Goal: Transaction & Acquisition: Purchase product/service

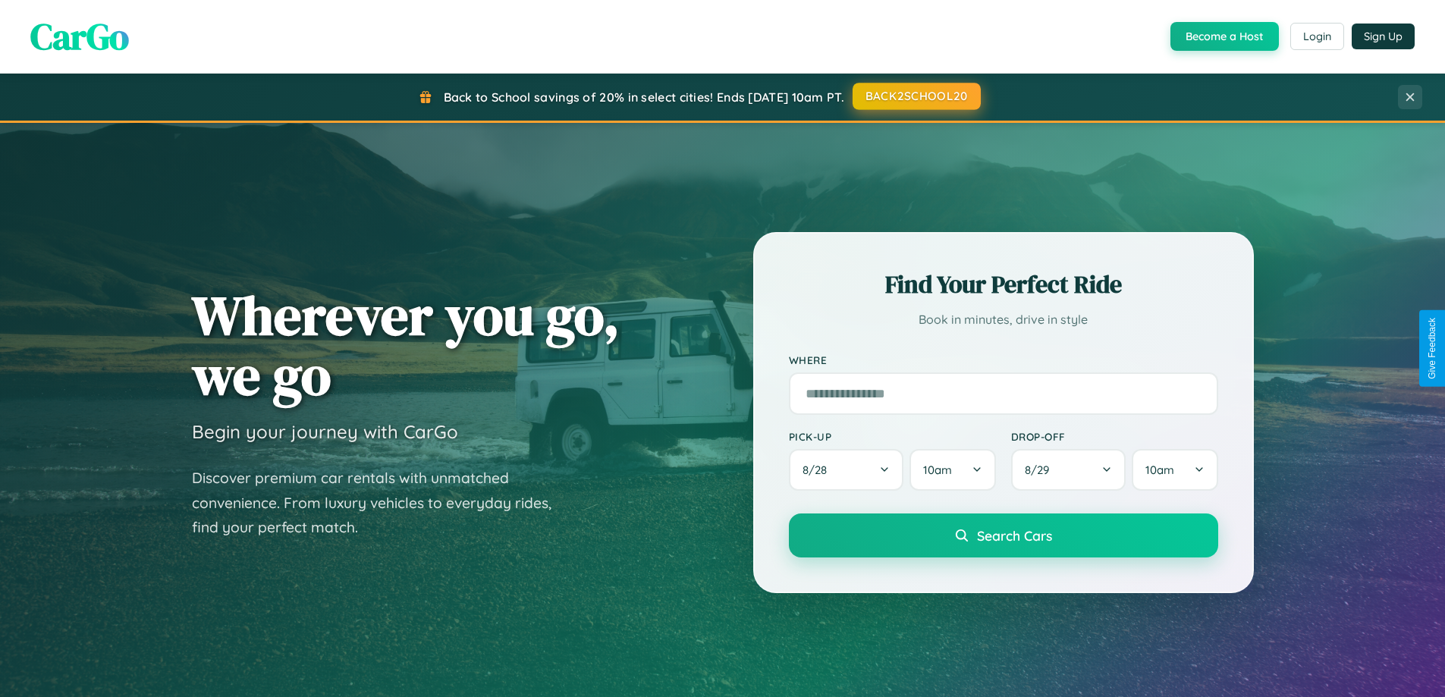
click at [916, 96] on button "BACK2SCHOOL20" at bounding box center [917, 96] width 128 height 27
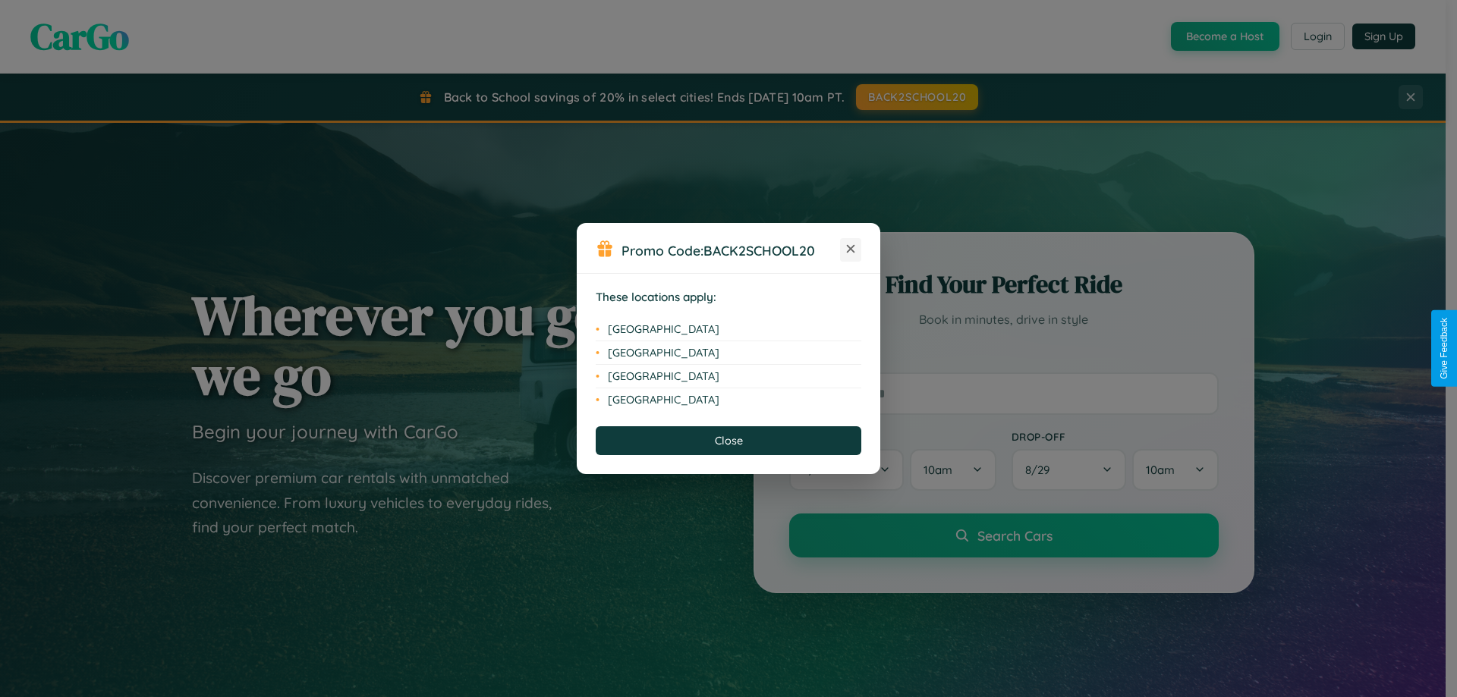
click at [850, 250] on icon at bounding box center [851, 249] width 8 height 8
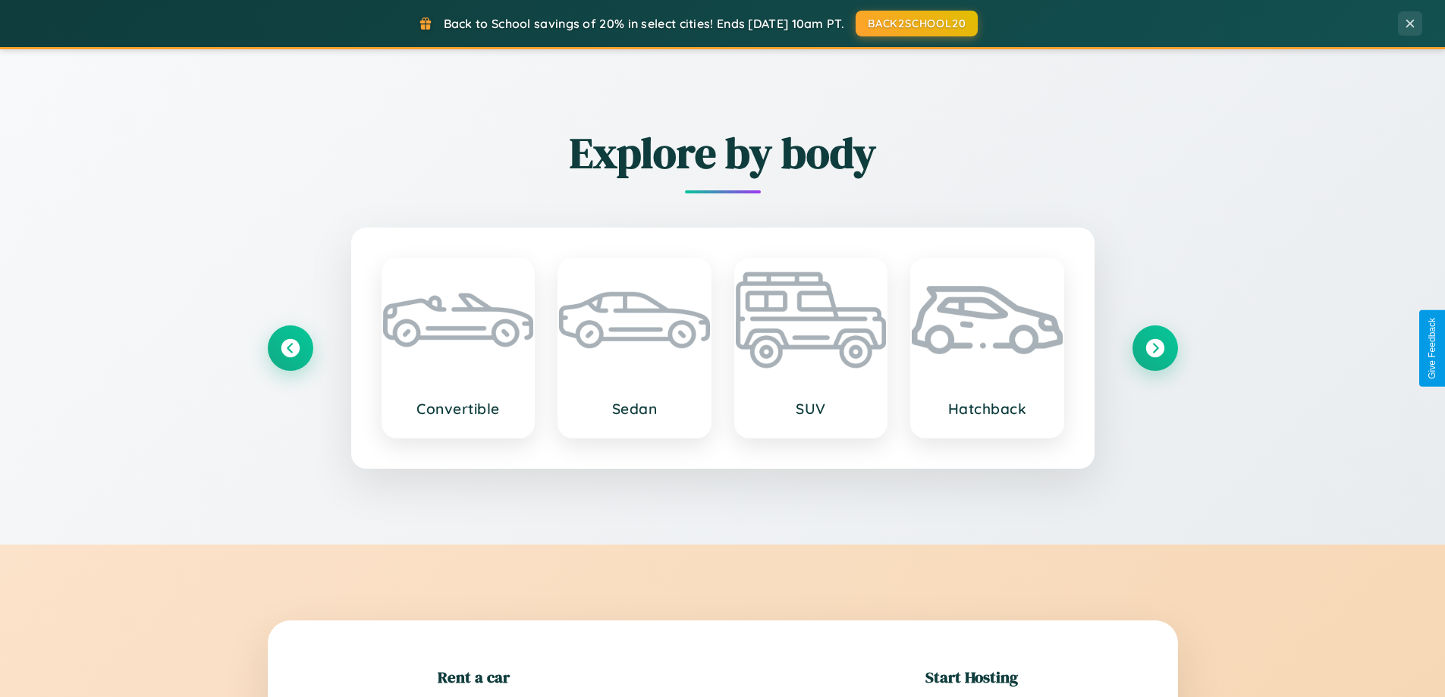
scroll to position [328, 0]
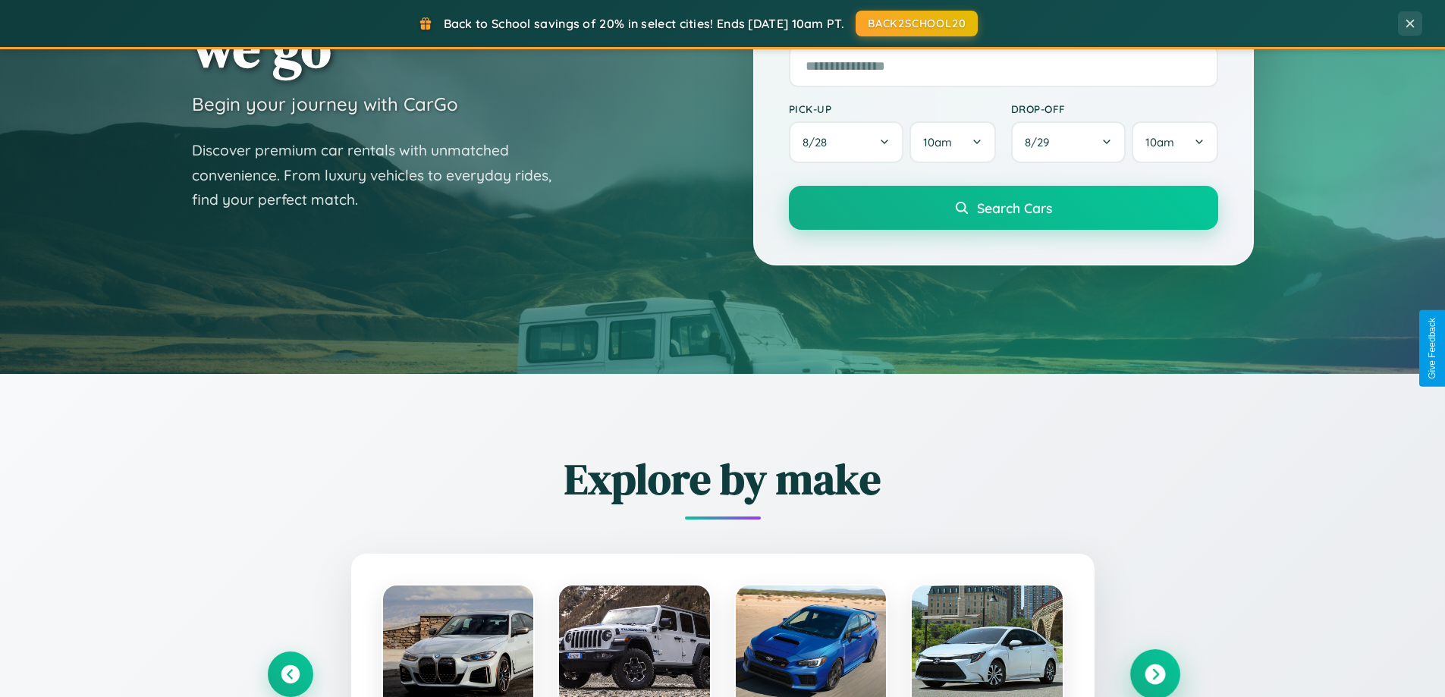
click at [1155, 674] on icon at bounding box center [1155, 675] width 20 height 20
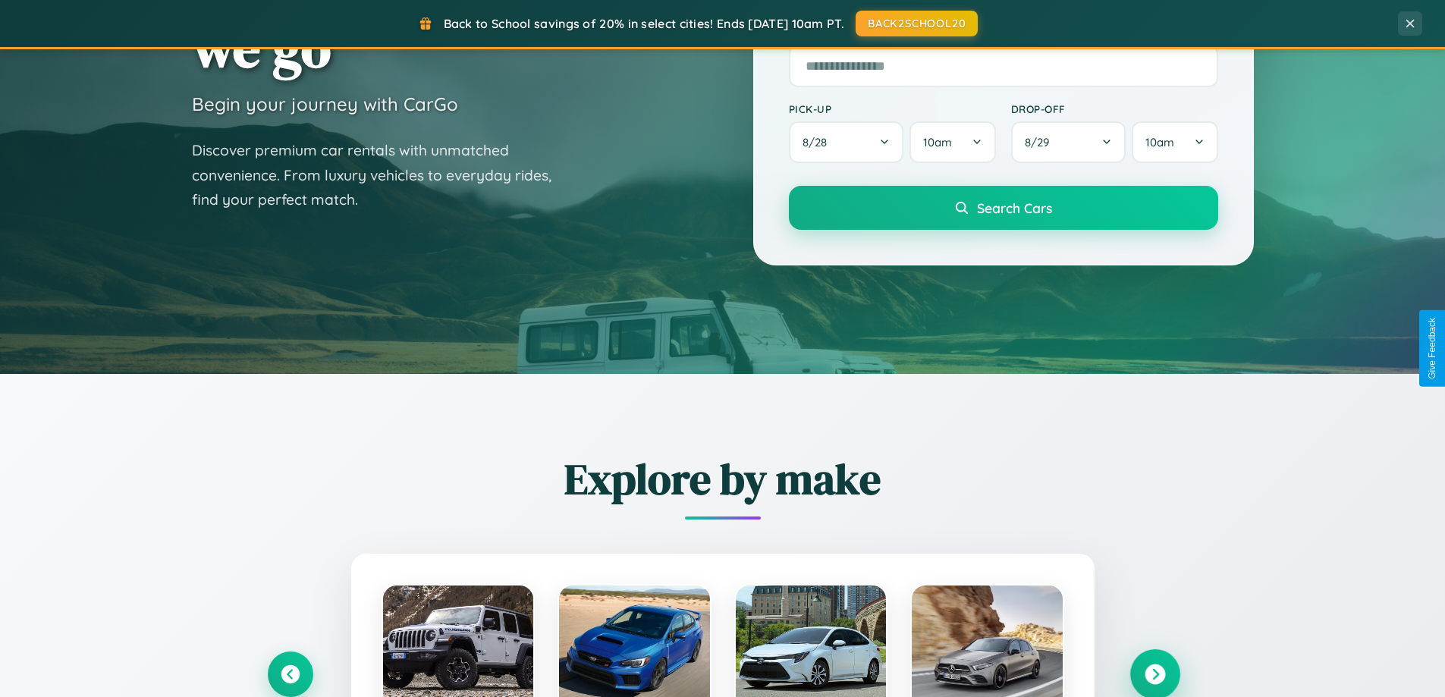
click at [1155, 673] on icon at bounding box center [1155, 675] width 20 height 20
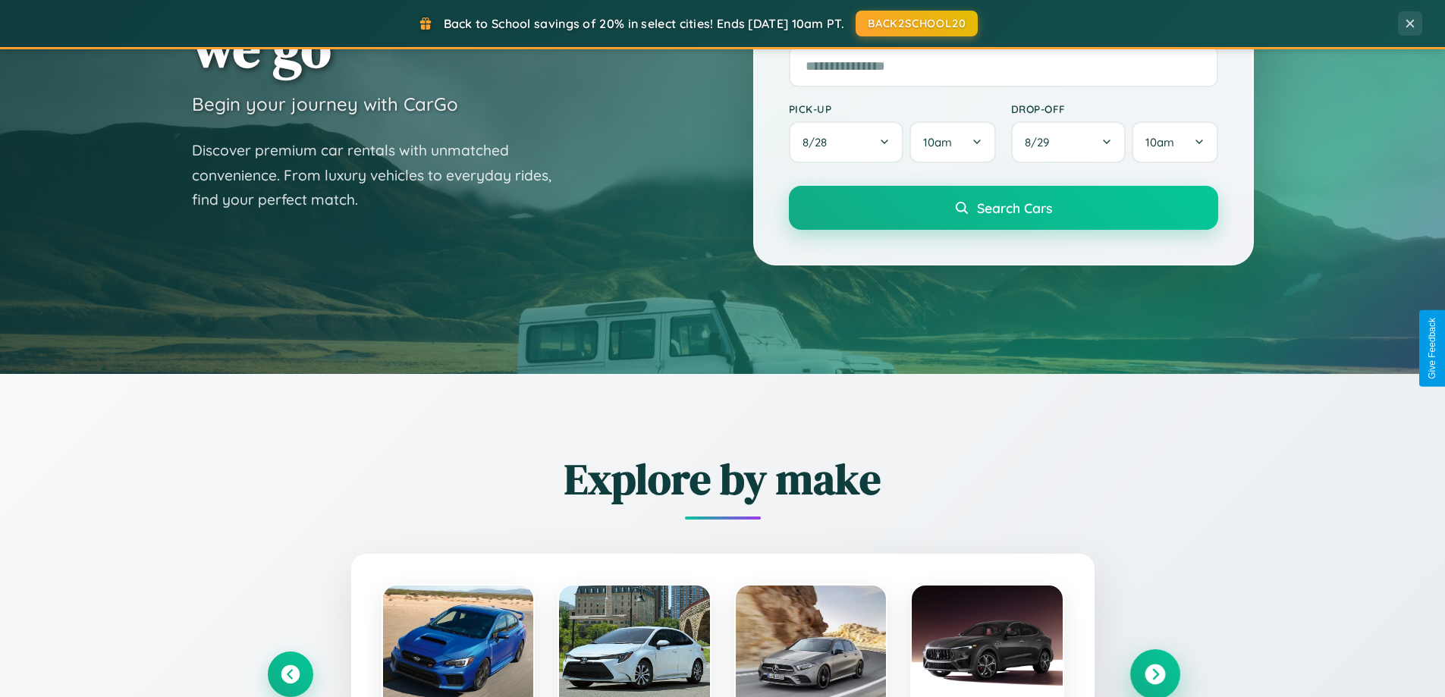
scroll to position [654, 0]
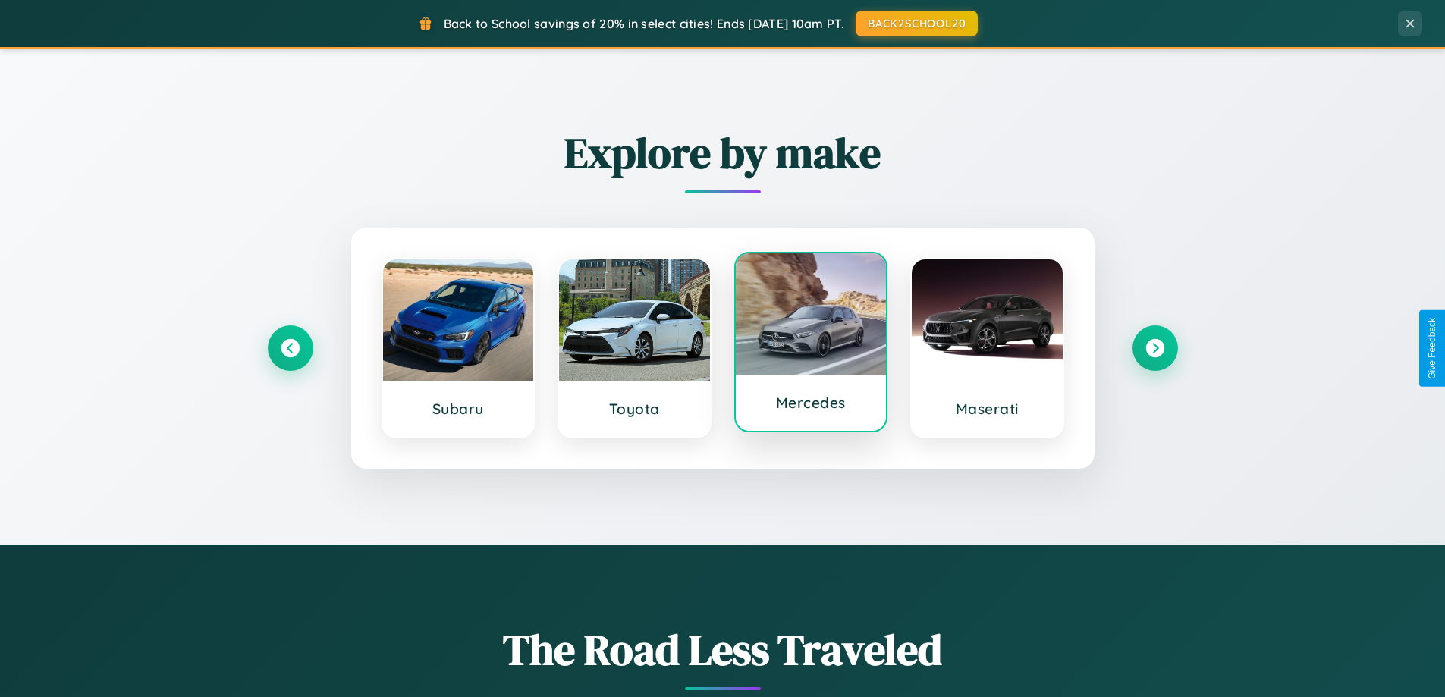
click at [810, 345] on div at bounding box center [811, 313] width 151 height 121
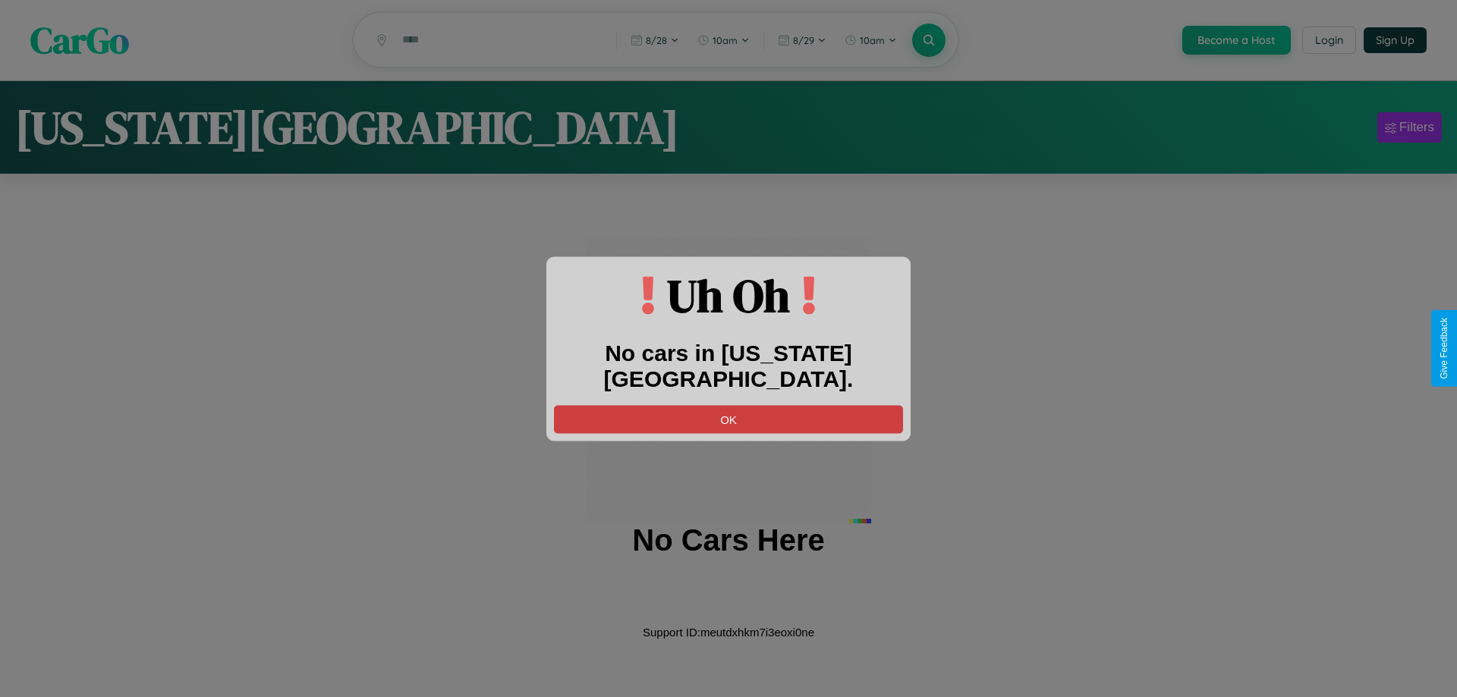
click at [728, 405] on button "OK" at bounding box center [728, 419] width 349 height 28
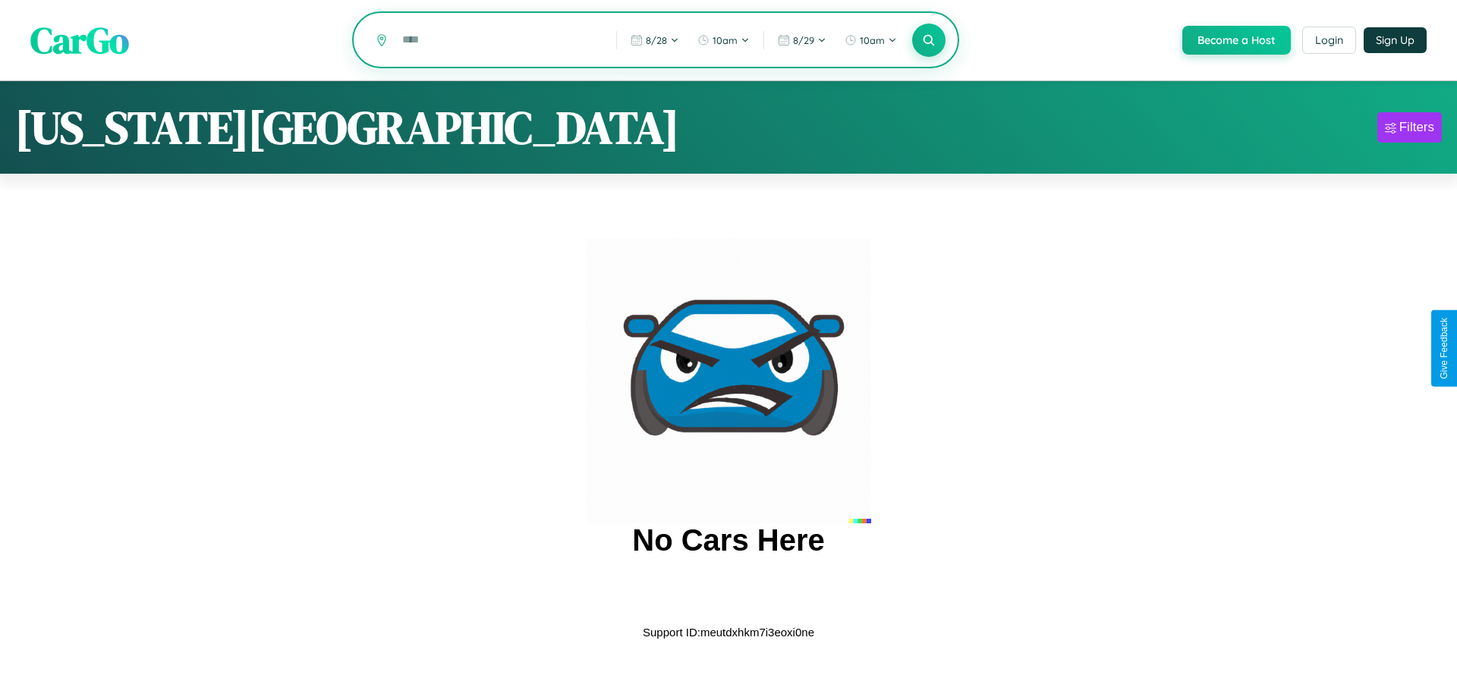
click at [497, 41] on input "text" at bounding box center [497, 40] width 206 height 27
click at [927, 41] on icon at bounding box center [928, 40] width 14 height 14
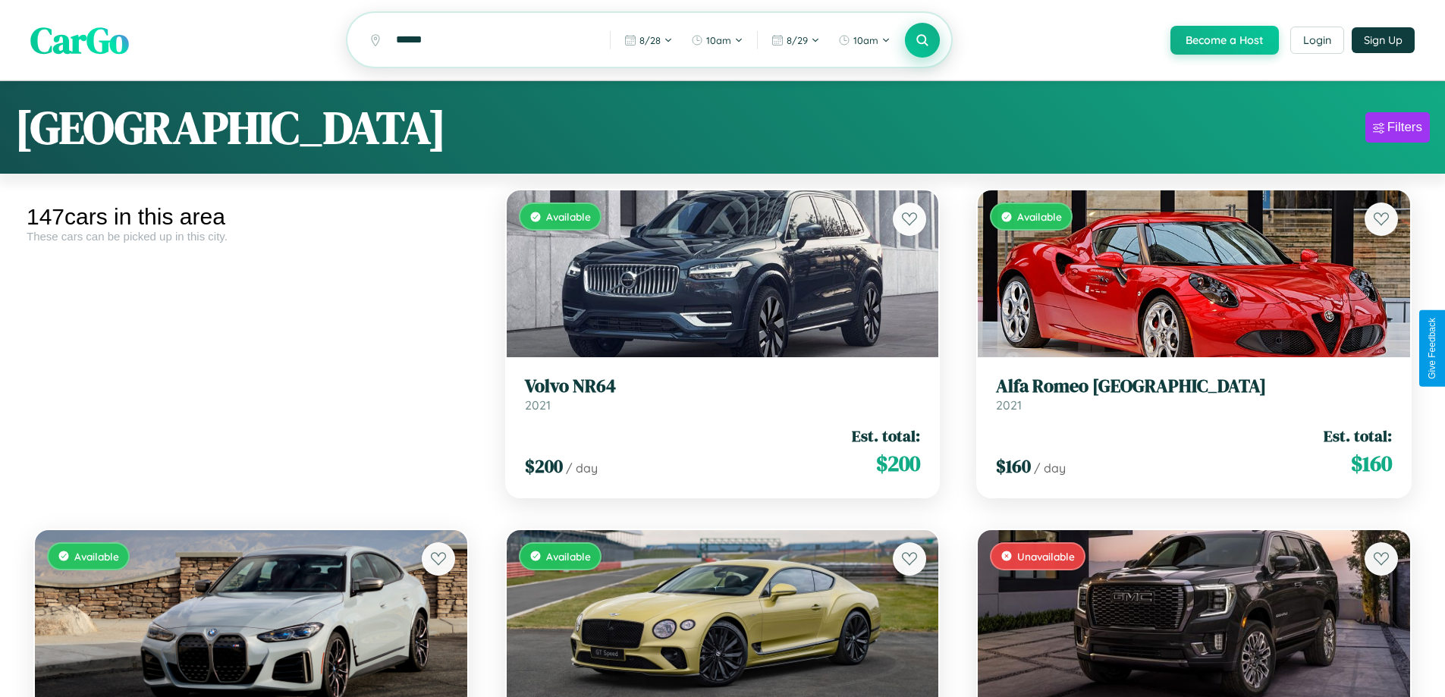
scroll to position [2364, 0]
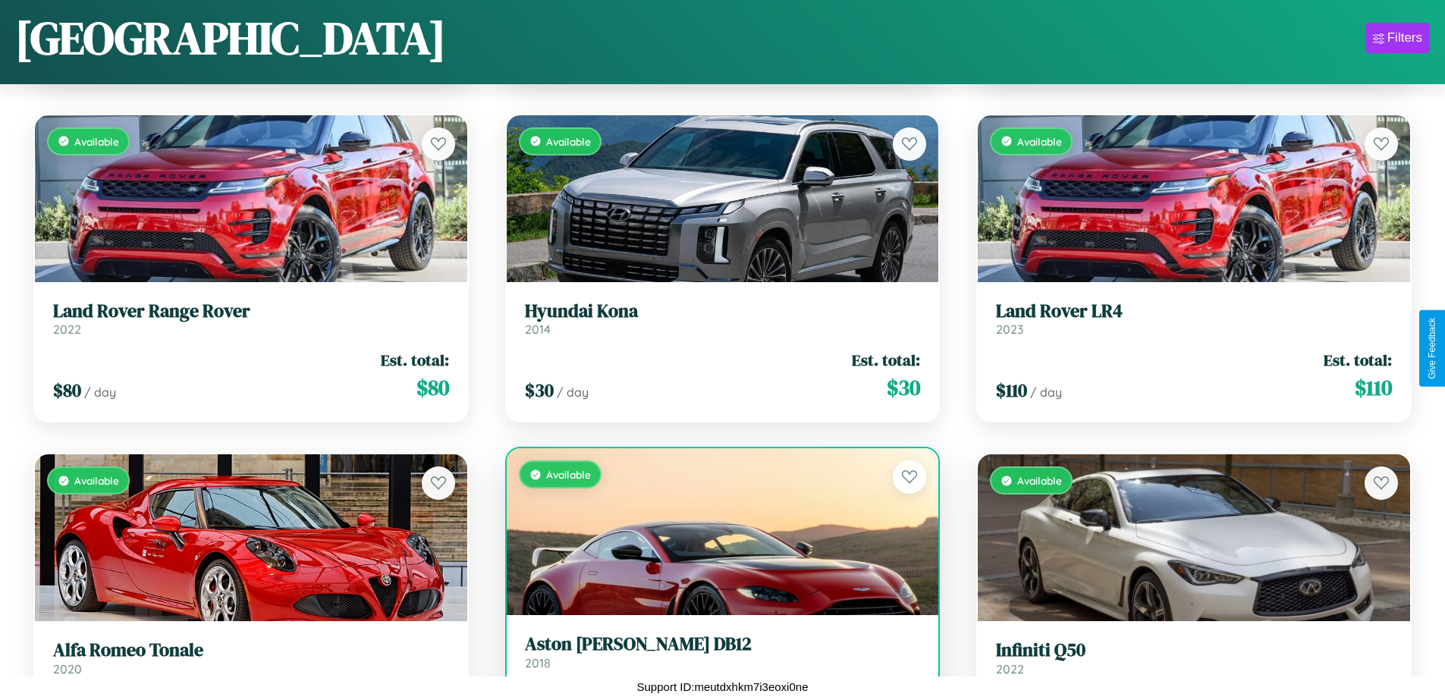
click at [716, 658] on link "Aston Martin DB12 2018" at bounding box center [723, 651] width 396 height 37
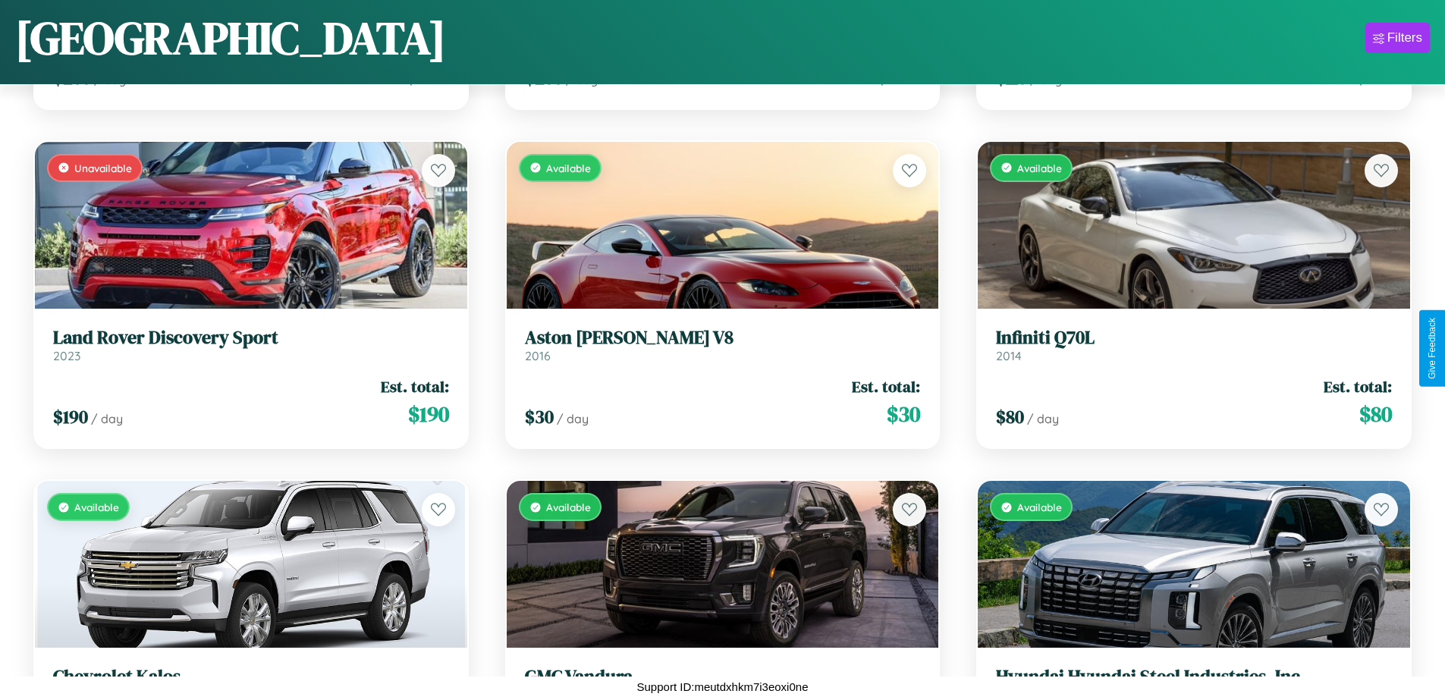
scroll to position [14481, 0]
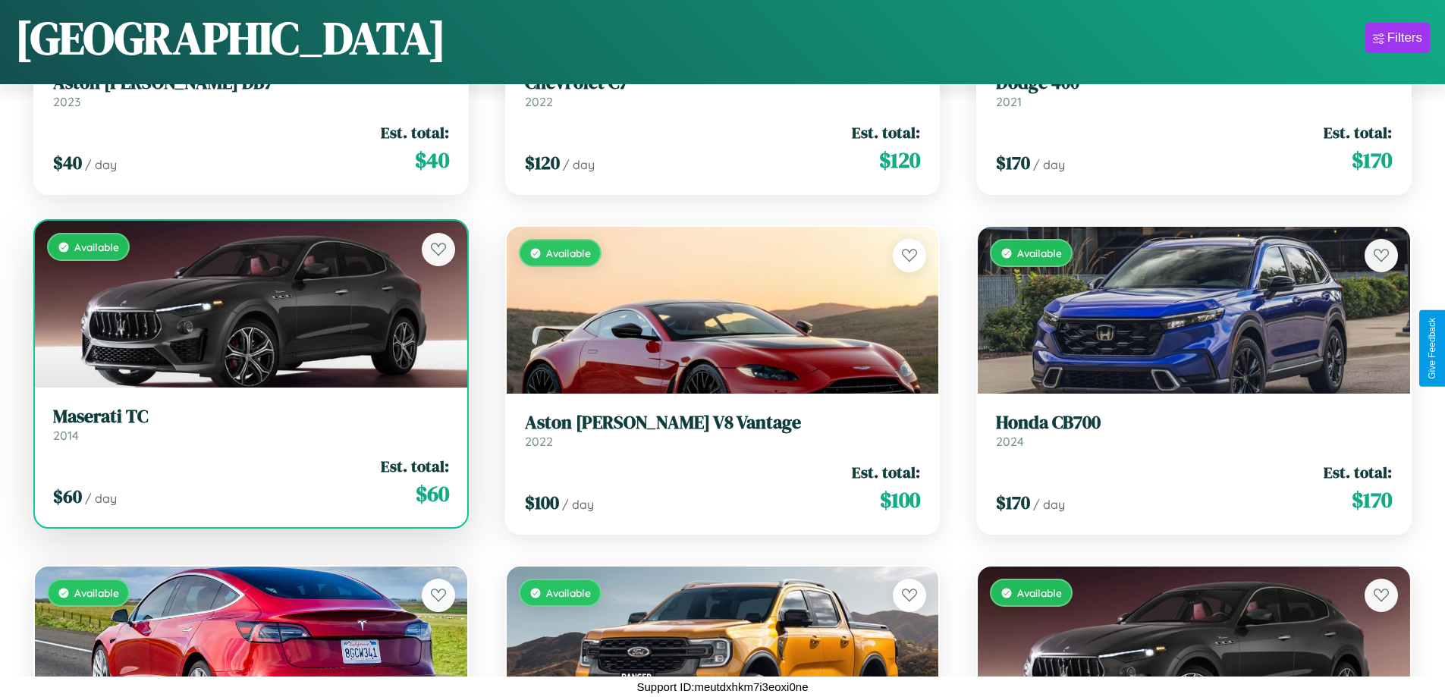
click at [249, 424] on h3 "Maserati TC" at bounding box center [251, 417] width 396 height 22
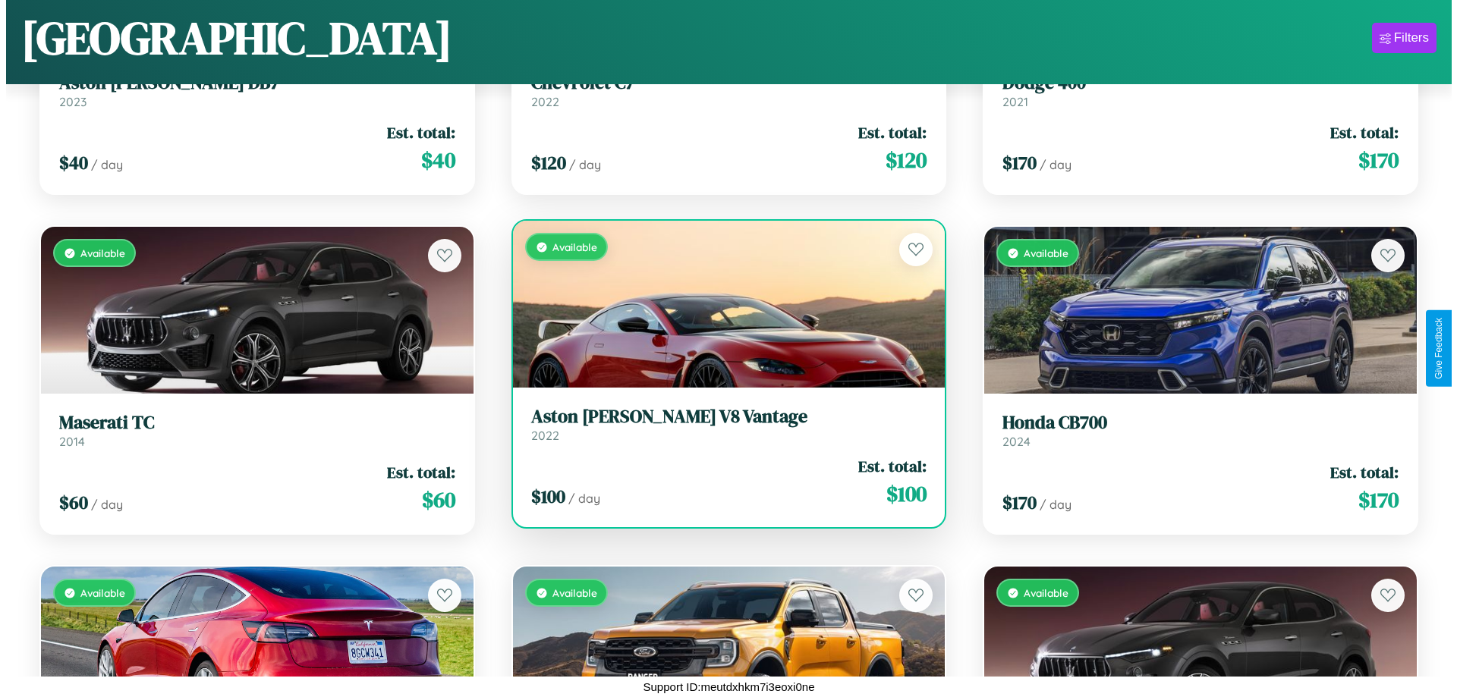
scroll to position [0, 0]
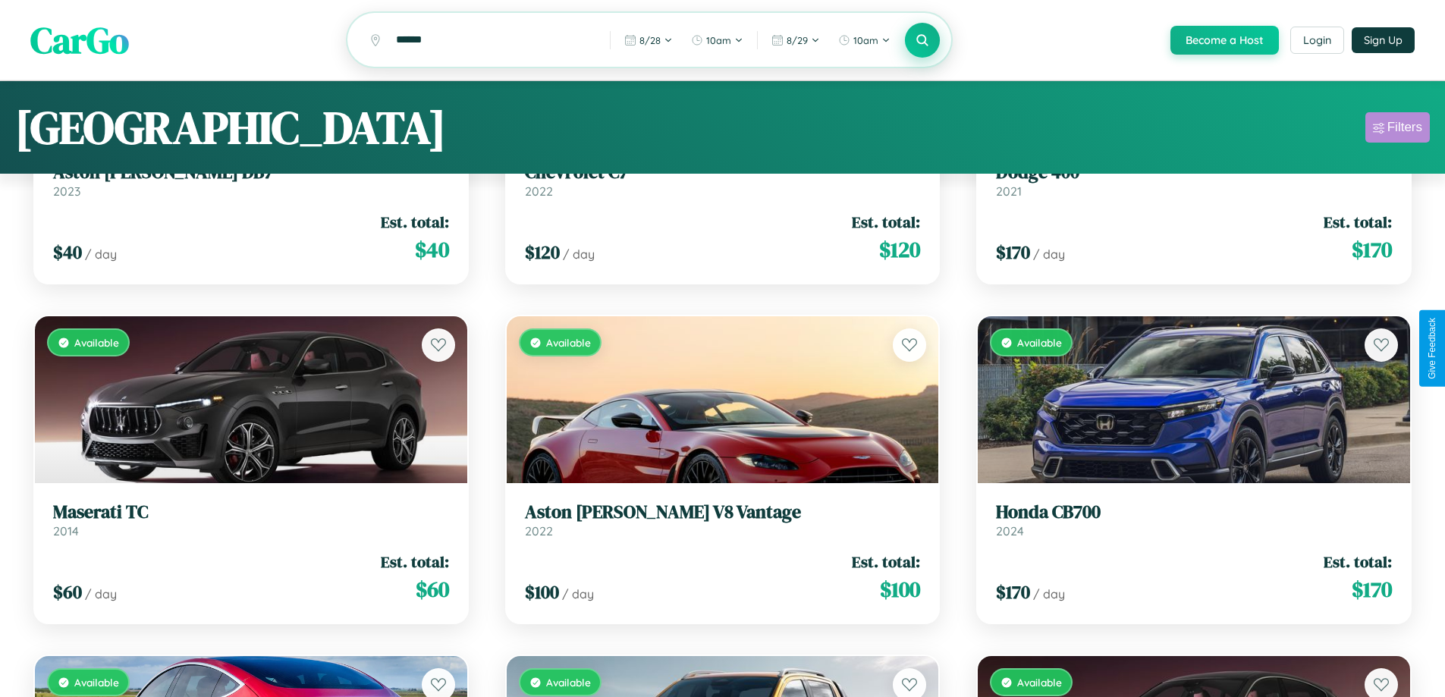
click at [1397, 130] on div "Filters" at bounding box center [1405, 127] width 35 height 15
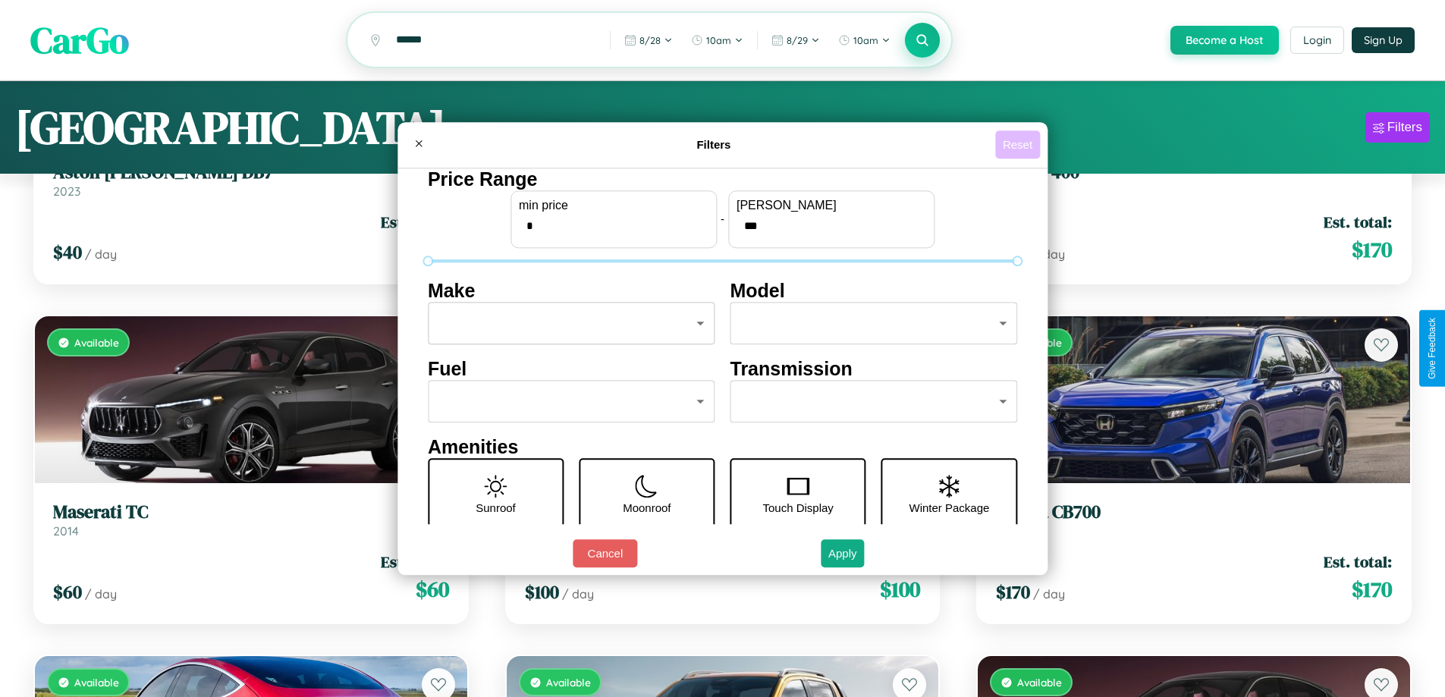
click at [1020, 144] on button "Reset" at bounding box center [1017, 144] width 45 height 28
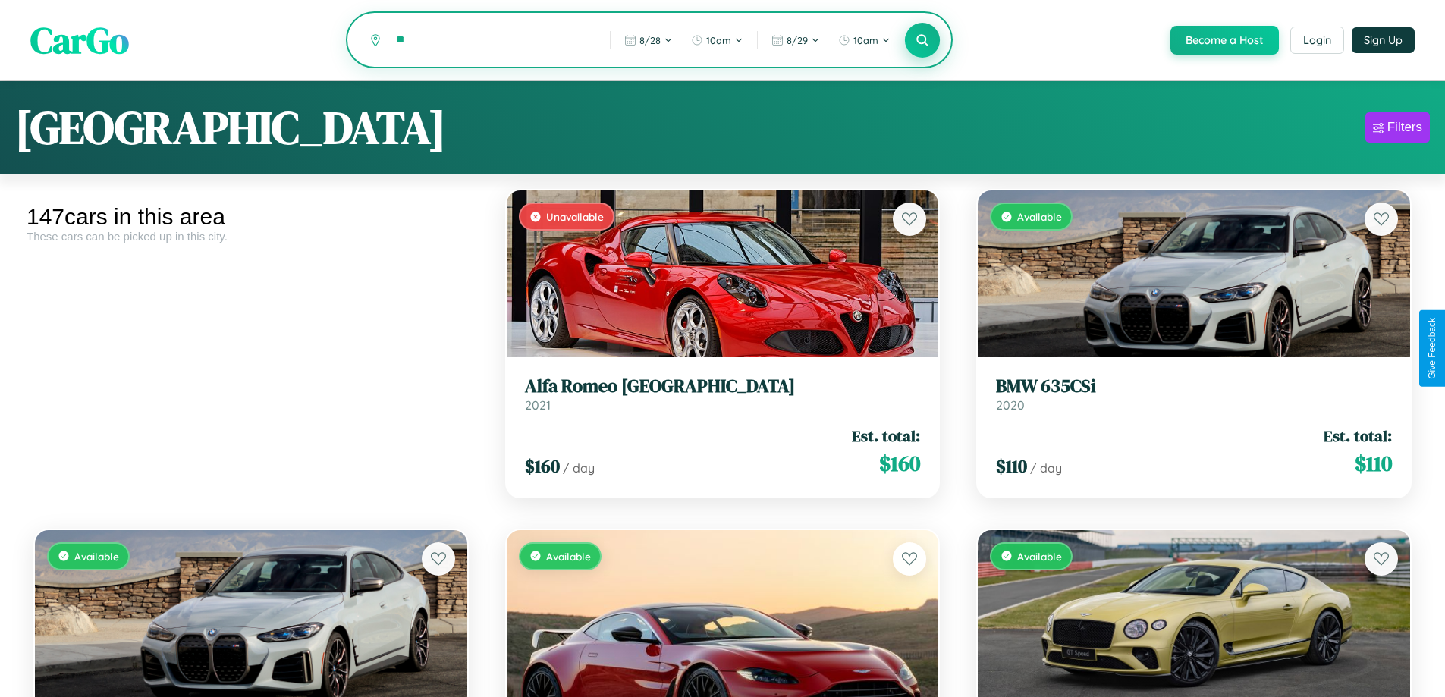
type input "*"
type input "*****"
click at [922, 40] on icon at bounding box center [923, 40] width 14 height 14
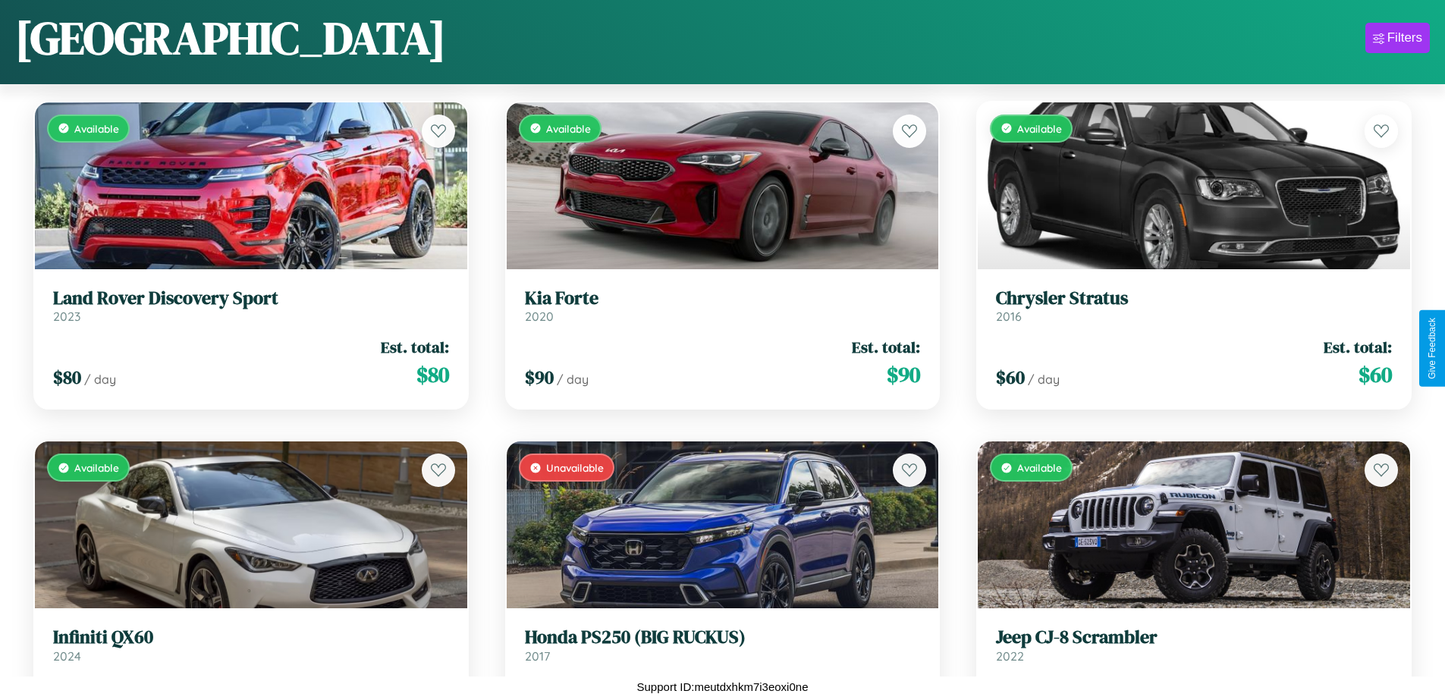
scroll to position [7007, 0]
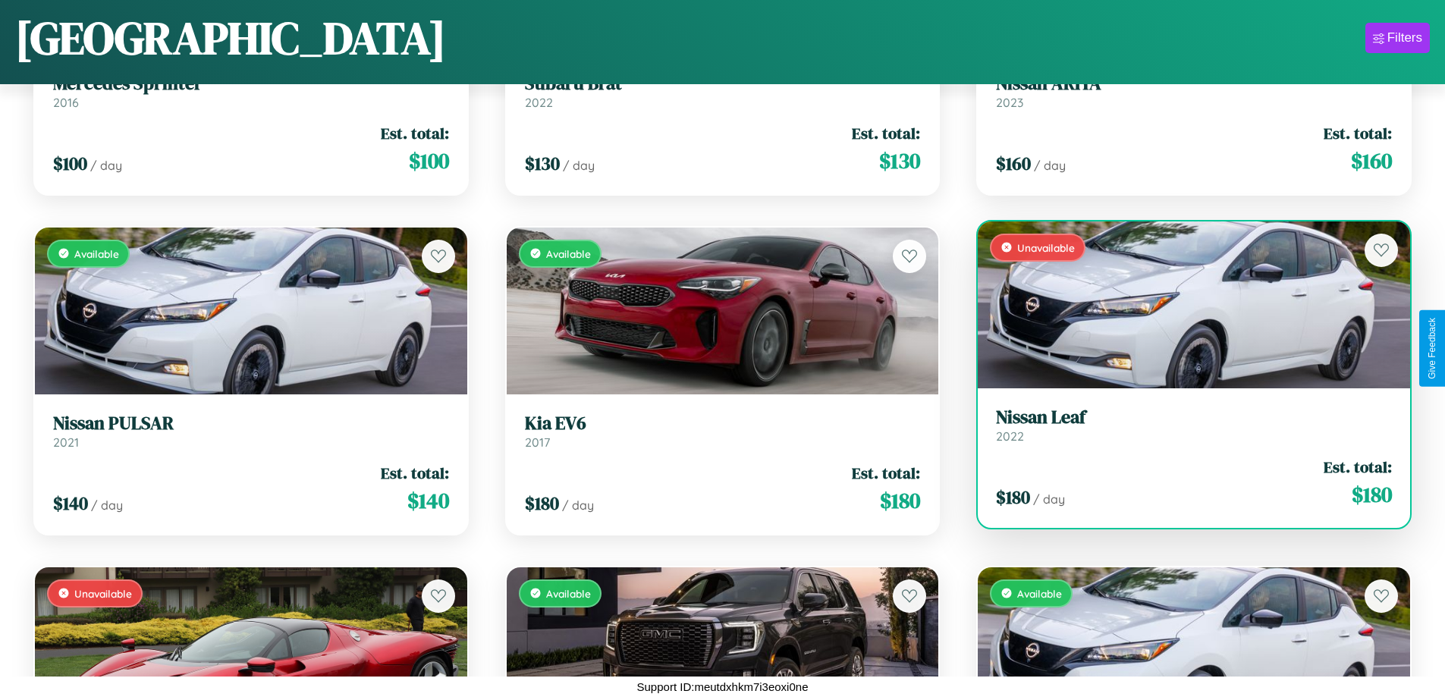
click at [1184, 425] on h3 "Nissan Leaf" at bounding box center [1194, 418] width 396 height 22
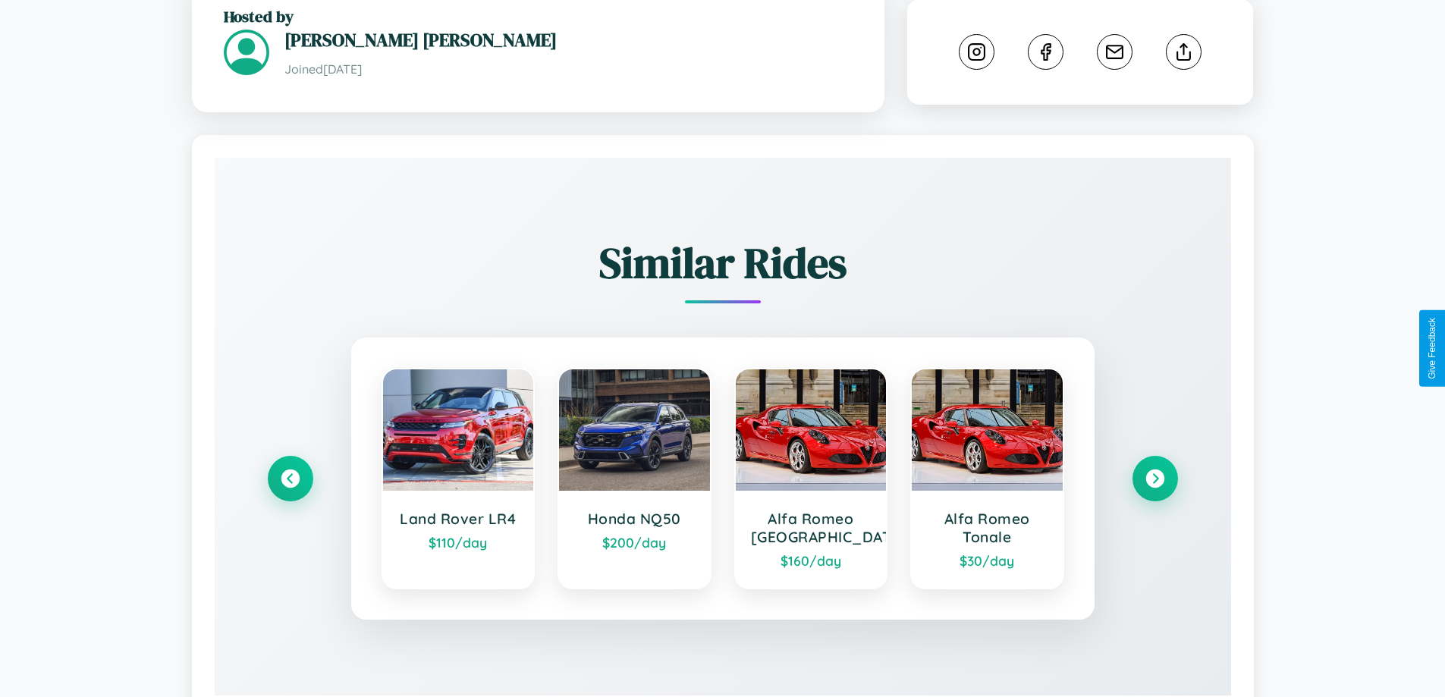
scroll to position [860, 0]
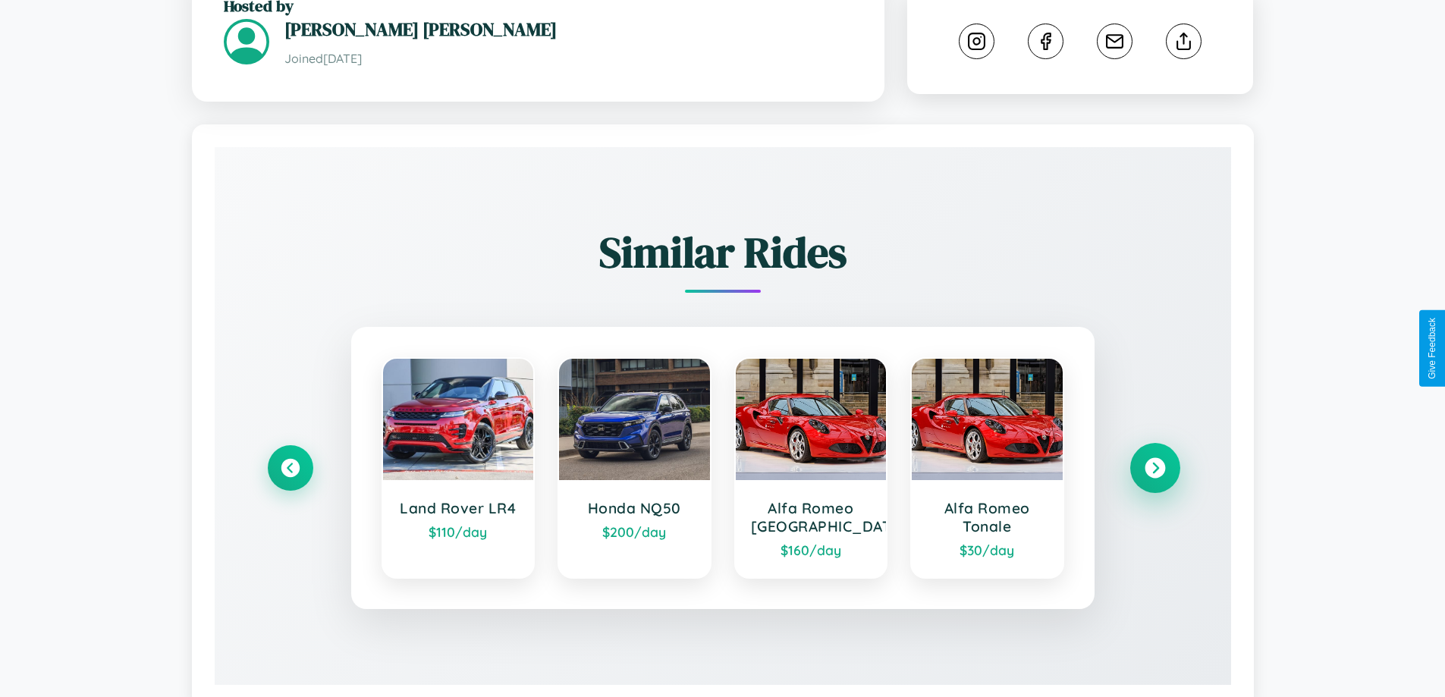
click at [1155, 458] on icon at bounding box center [1155, 468] width 20 height 20
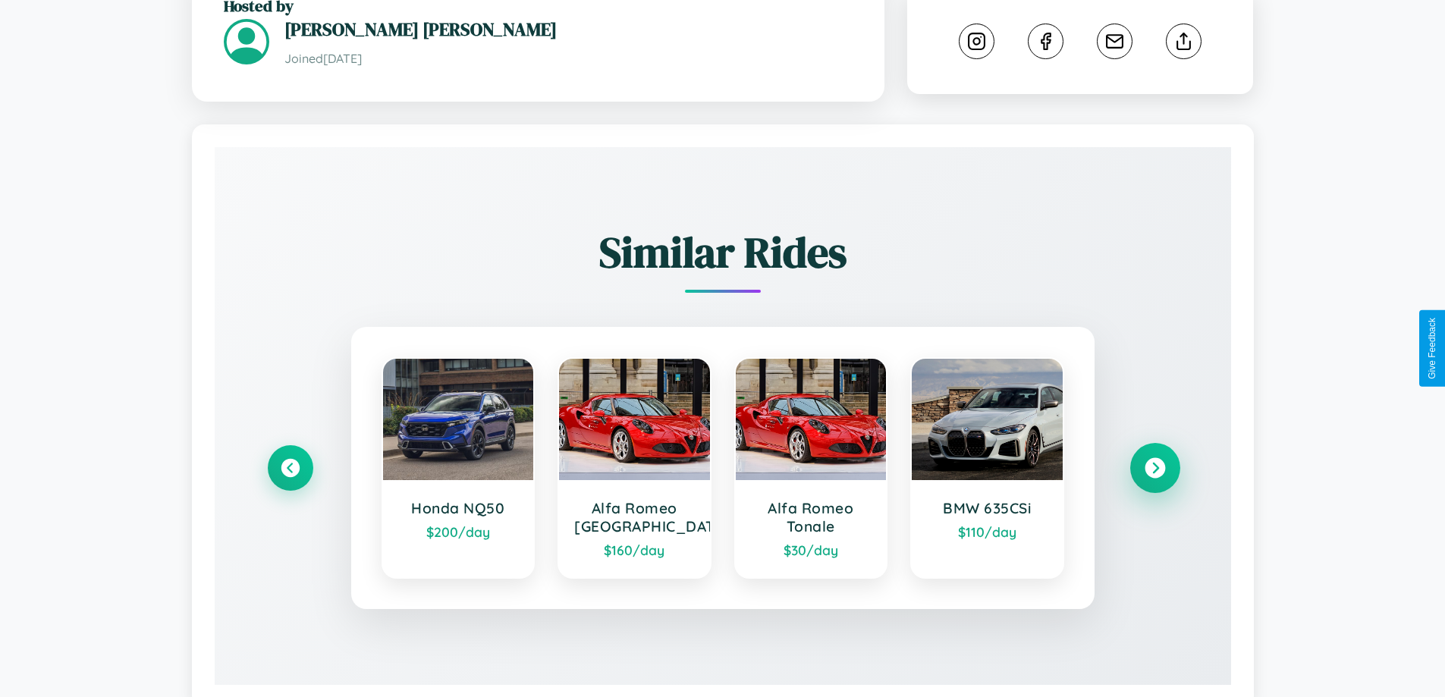
click at [1155, 458] on icon at bounding box center [1155, 468] width 20 height 20
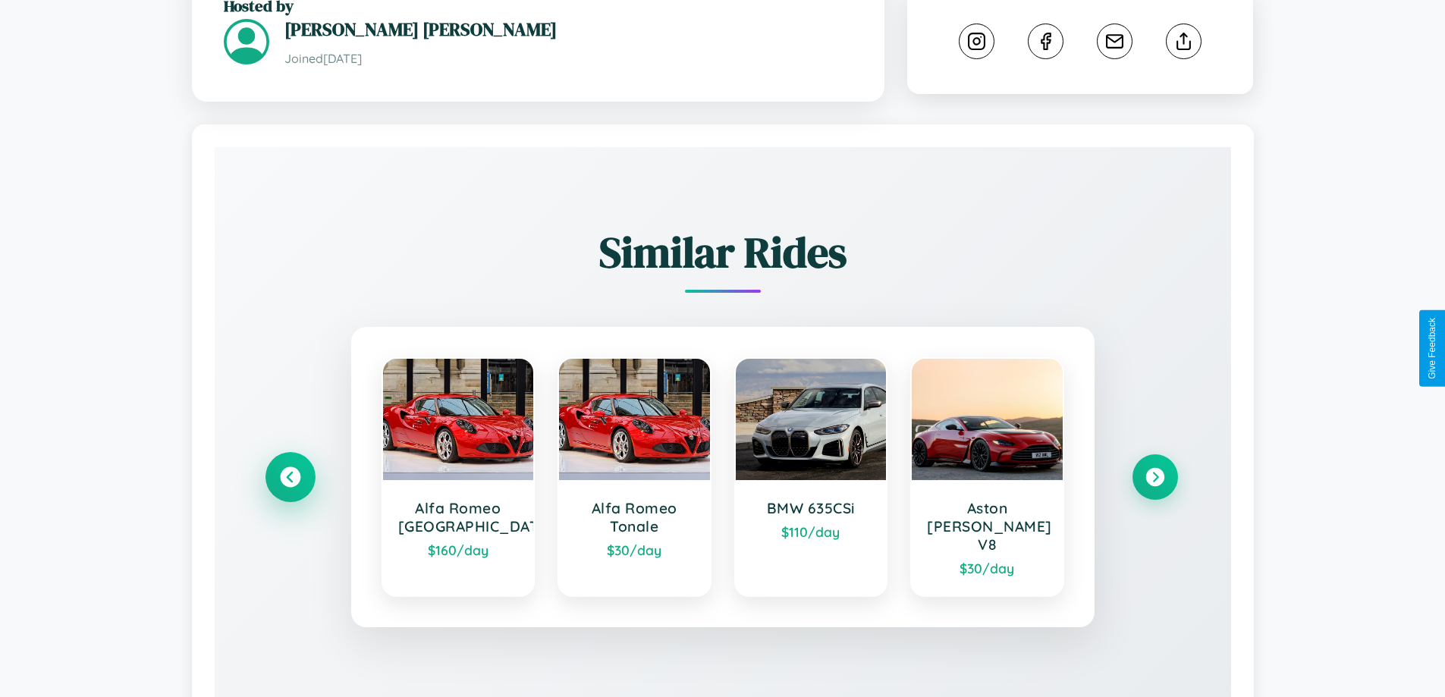
click at [290, 467] on icon at bounding box center [290, 477] width 20 height 20
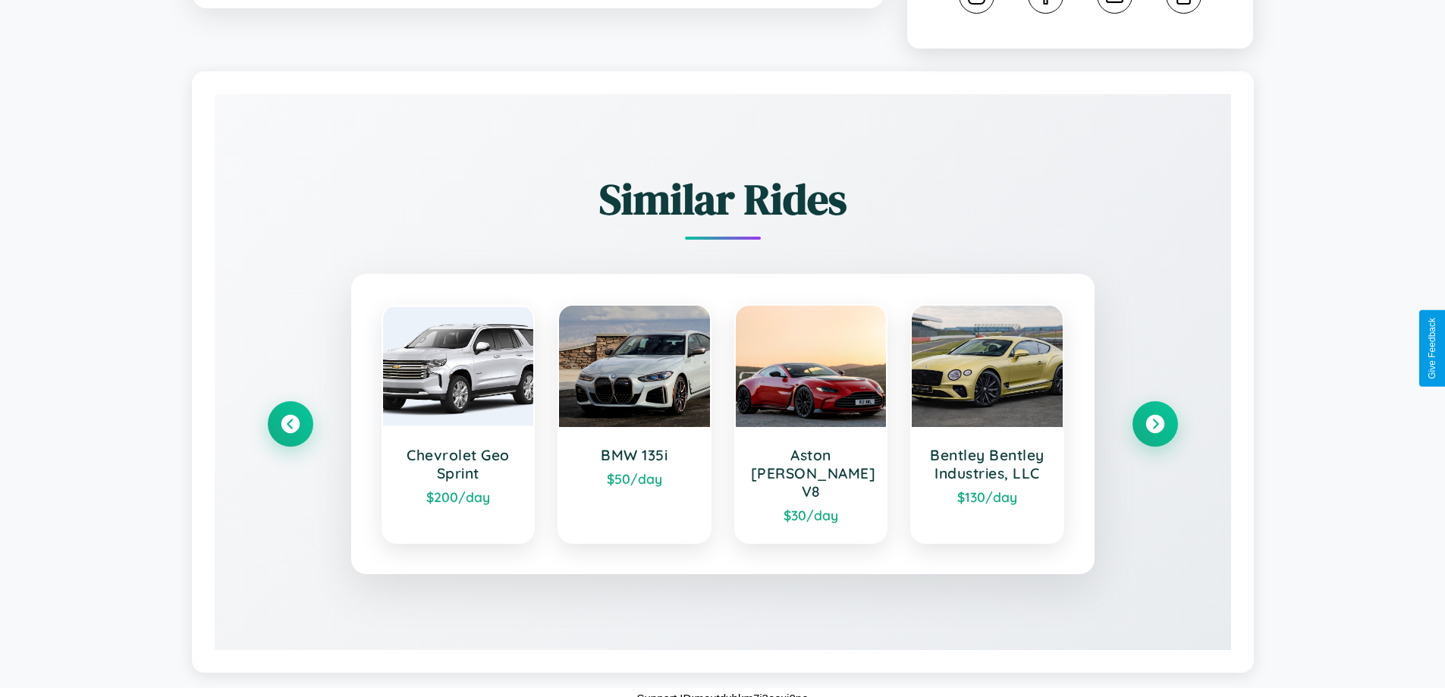
scroll to position [860, 0]
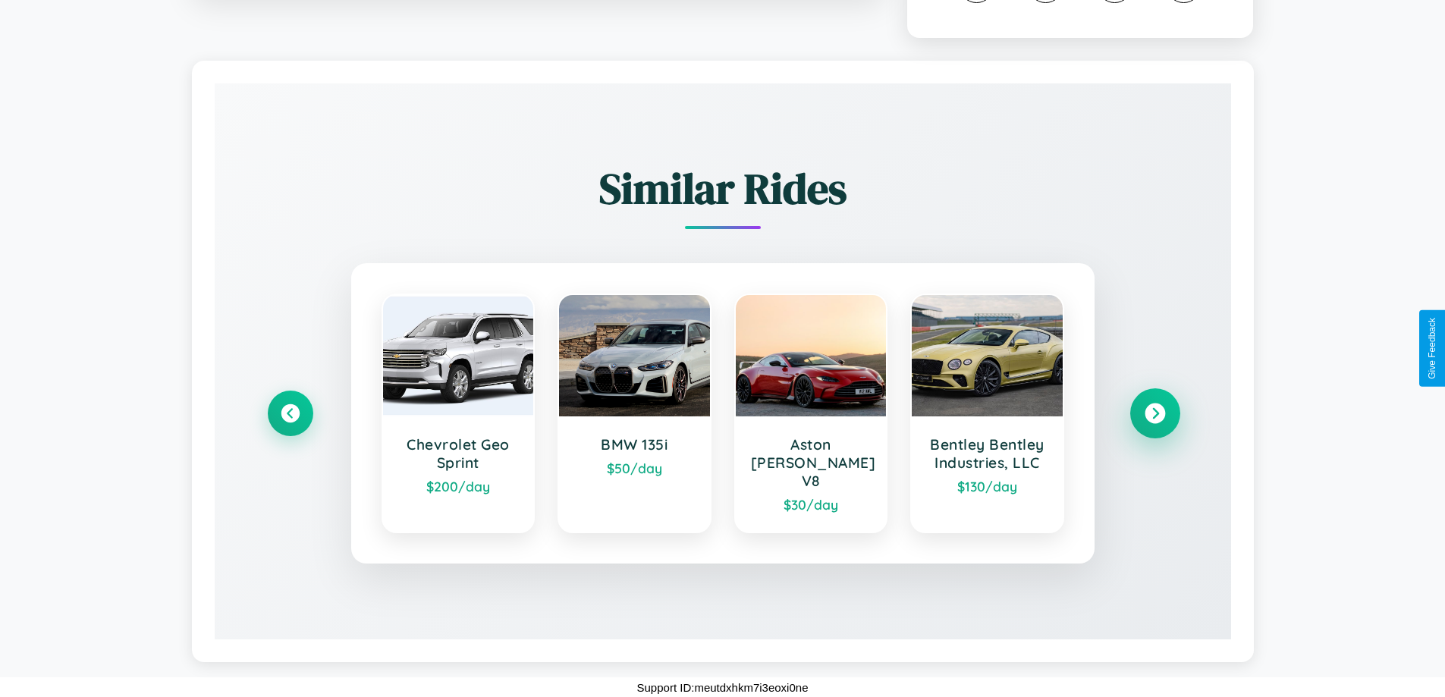
click at [1155, 421] on icon at bounding box center [1155, 414] width 20 height 20
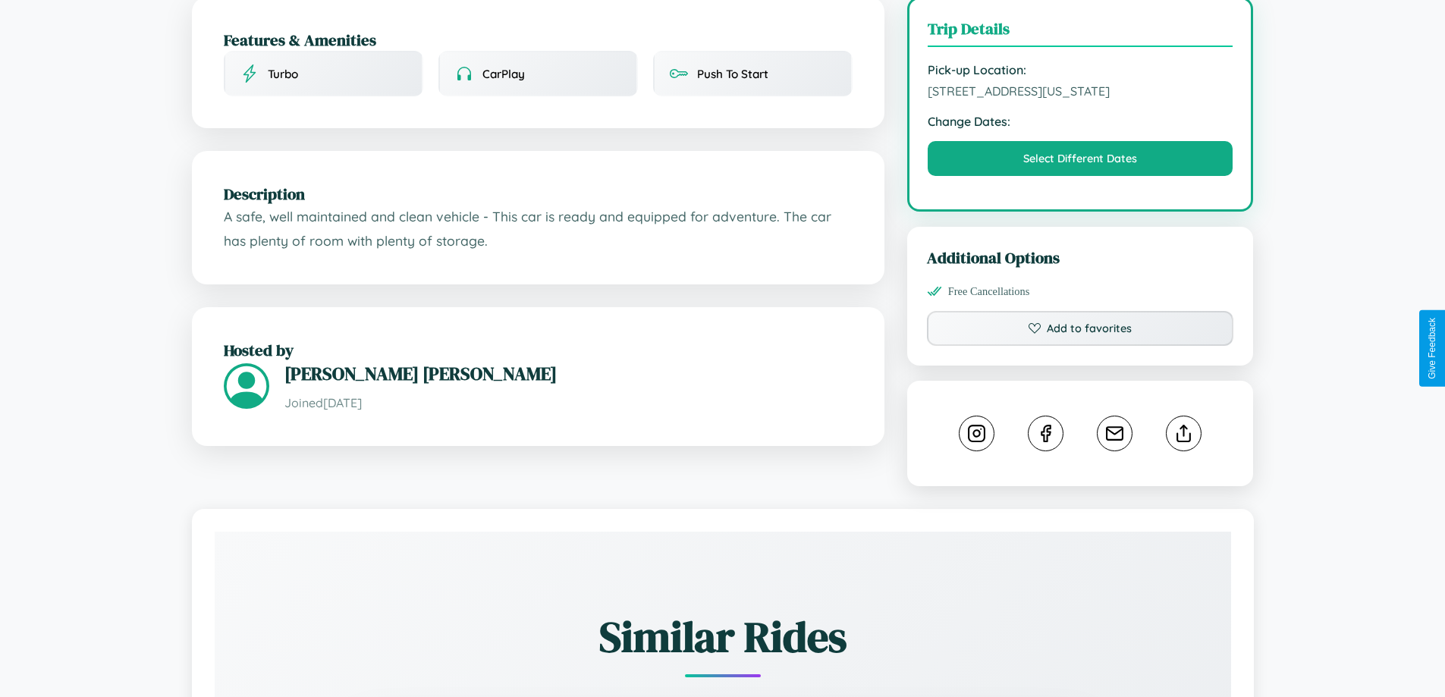
scroll to position [409, 0]
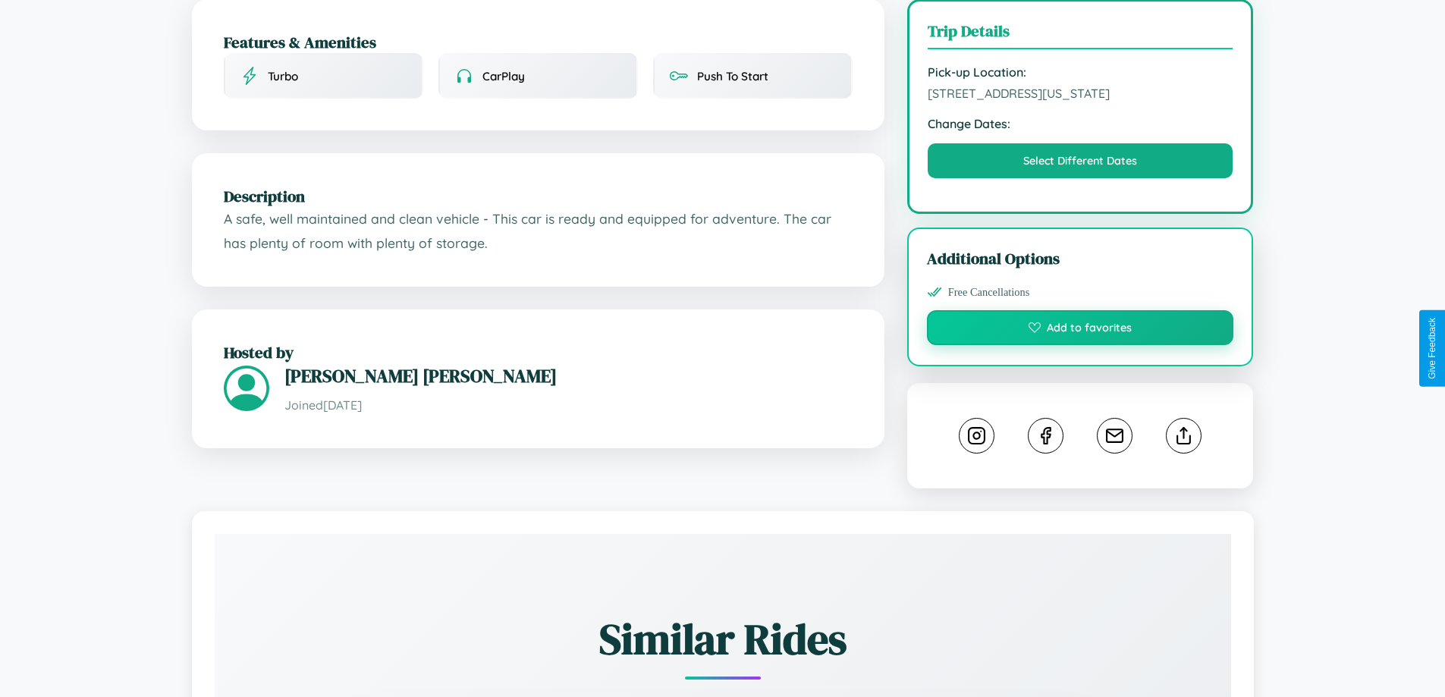
click at [1080, 345] on button "Add to favorites" at bounding box center [1080, 327] width 307 height 35
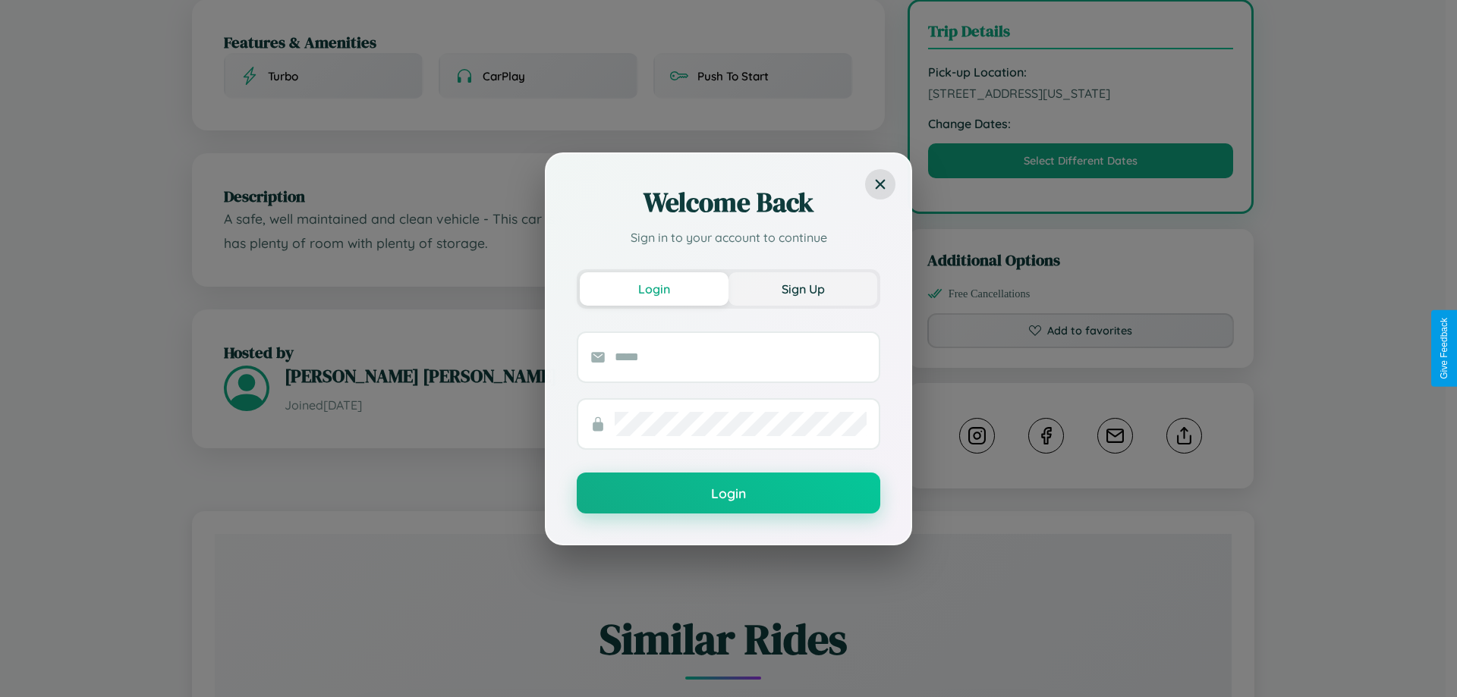
click at [803, 288] on button "Sign Up" at bounding box center [802, 288] width 149 height 33
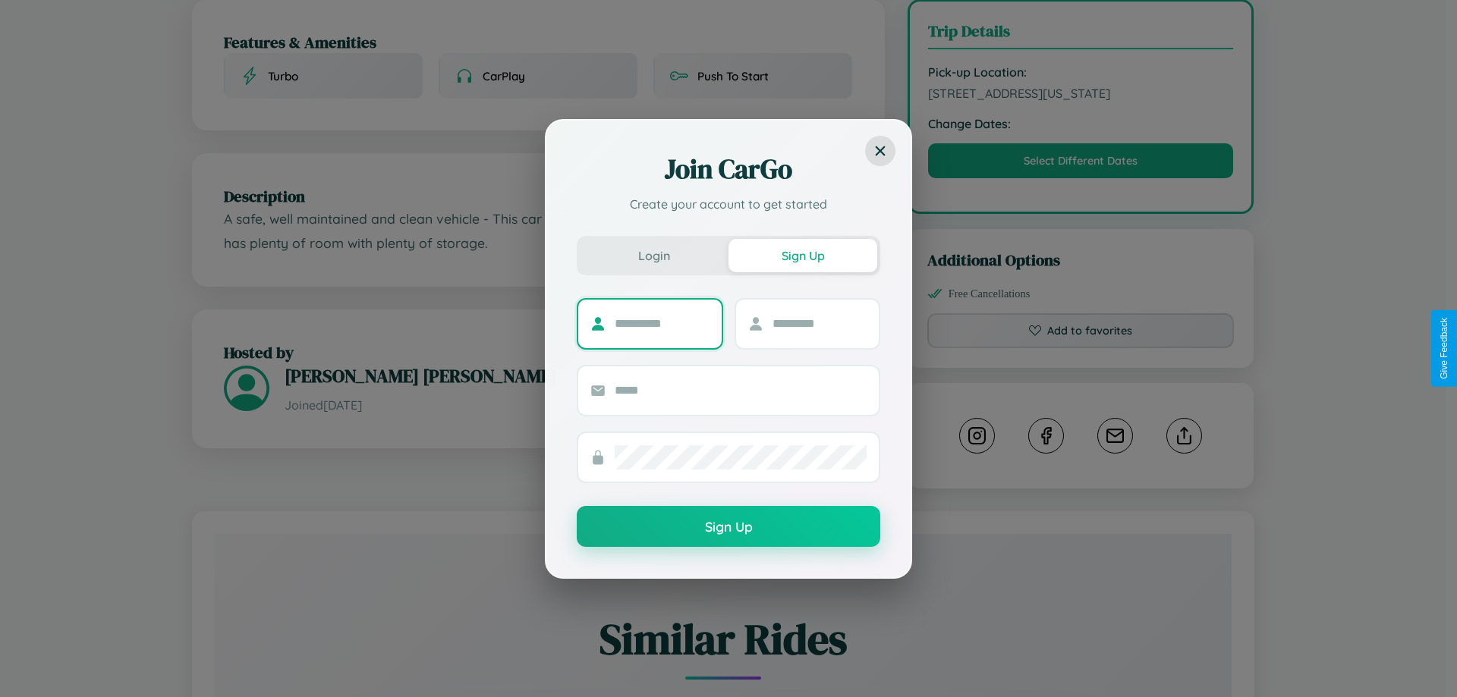
click at [662, 323] on input "text" at bounding box center [661, 324] width 95 height 24
type input "*****"
click at [819, 323] on input "text" at bounding box center [819, 324] width 95 height 24
type input "*****"
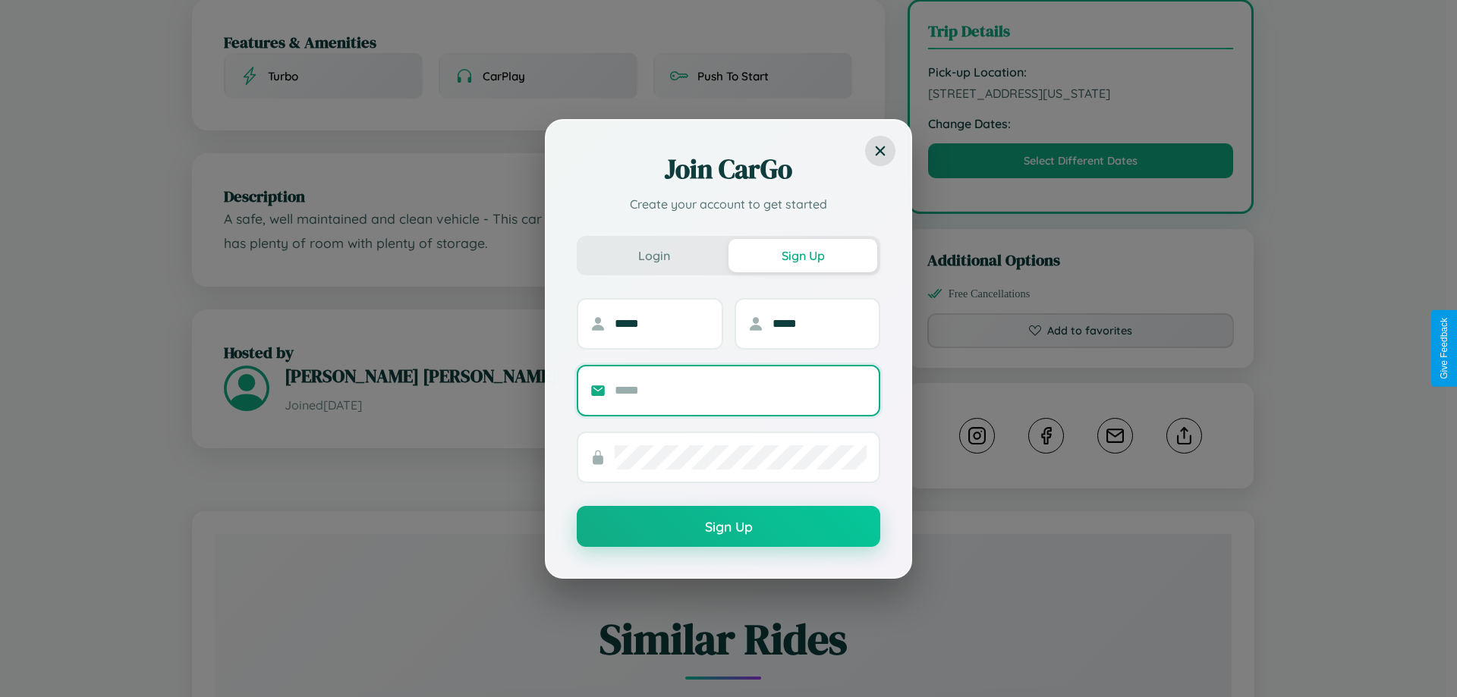
click at [740, 390] on input "text" at bounding box center [740, 391] width 252 height 24
type input "**********"
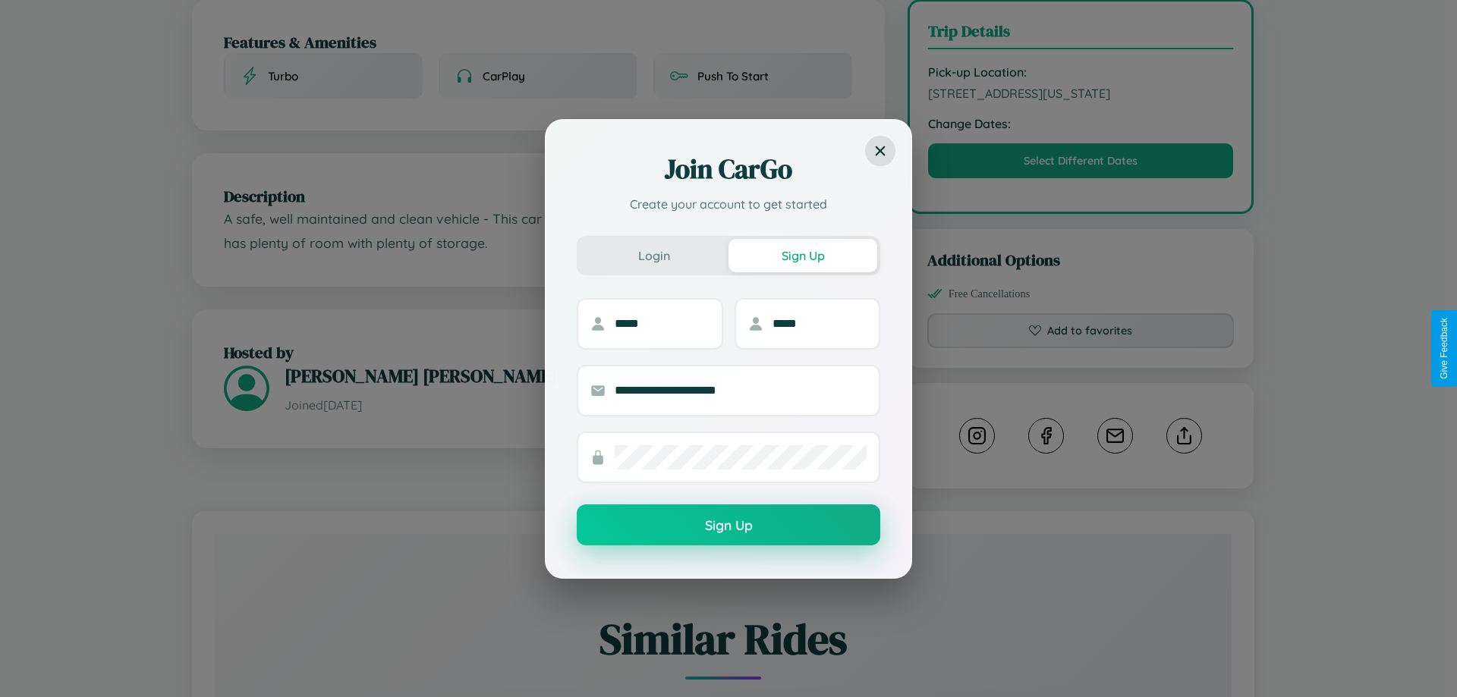
click at [728, 526] on button "Sign Up" at bounding box center [728, 524] width 303 height 41
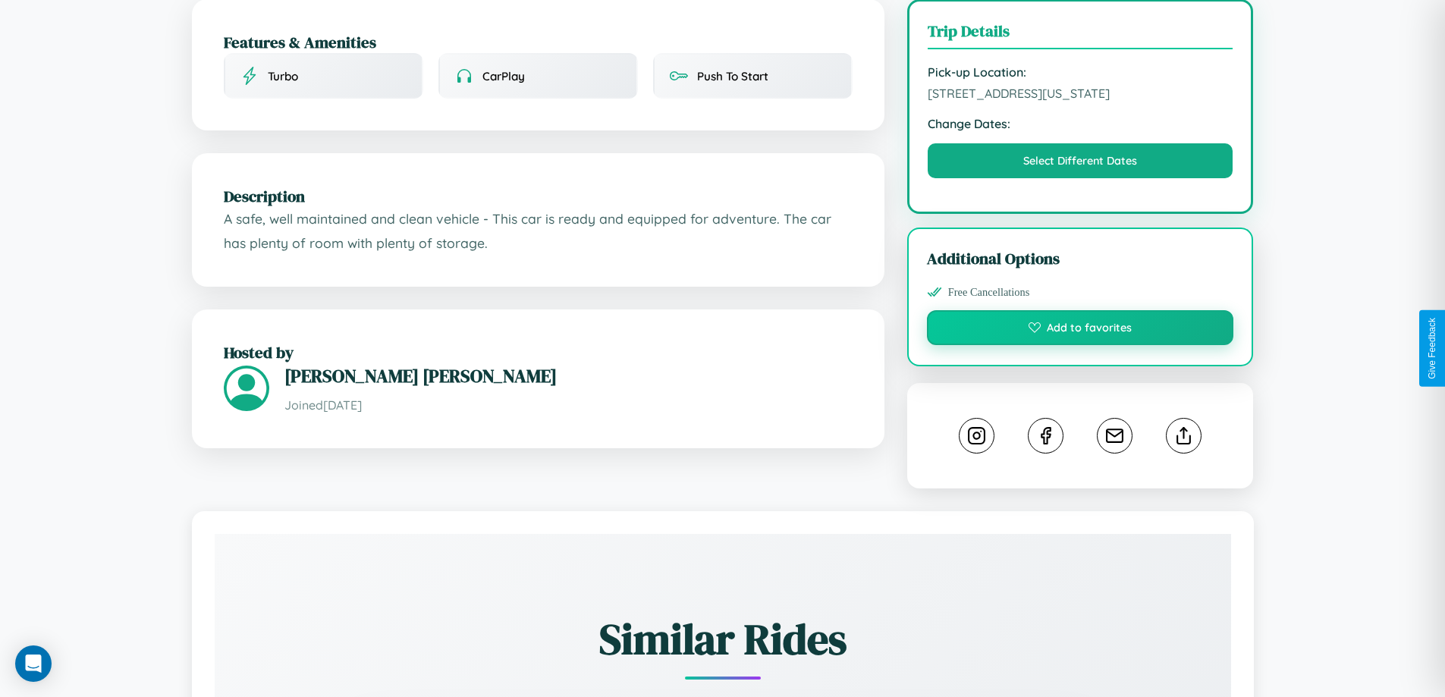
click at [1080, 345] on button "Add to favorites" at bounding box center [1080, 327] width 307 height 35
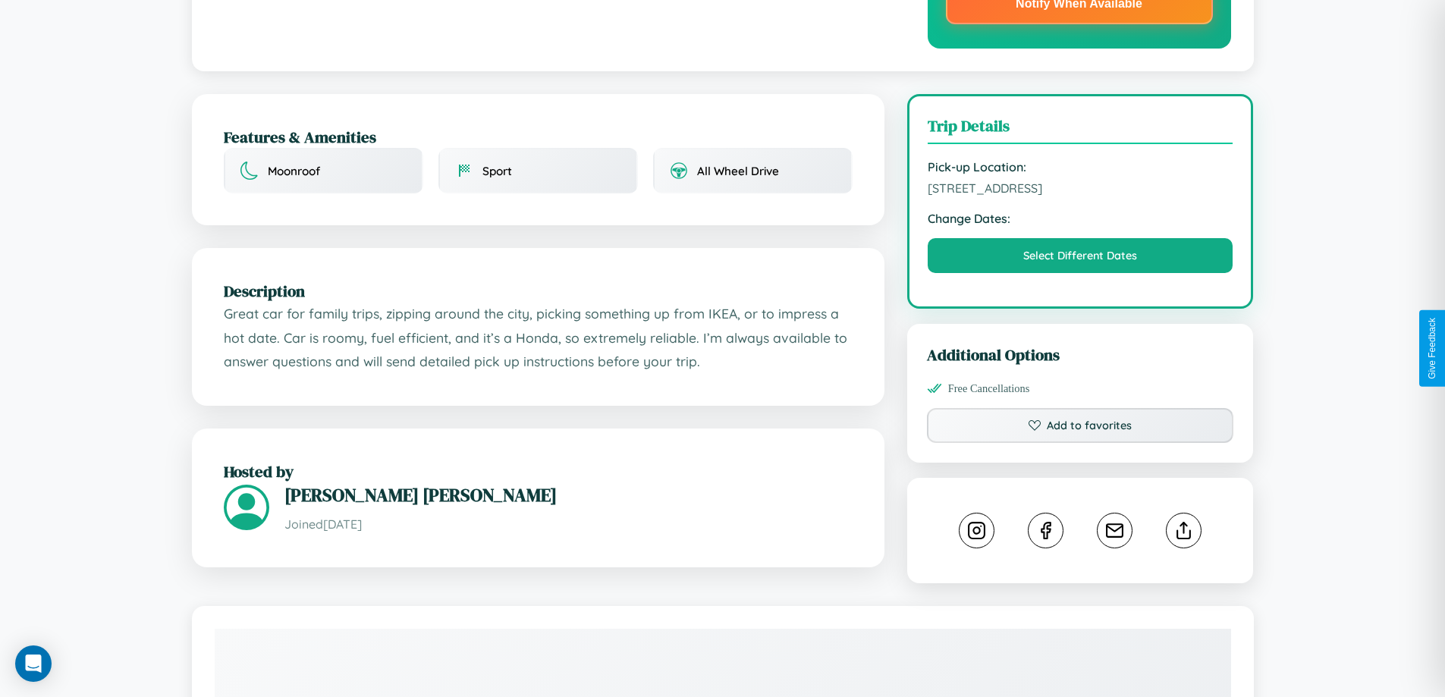
scroll to position [441, 0]
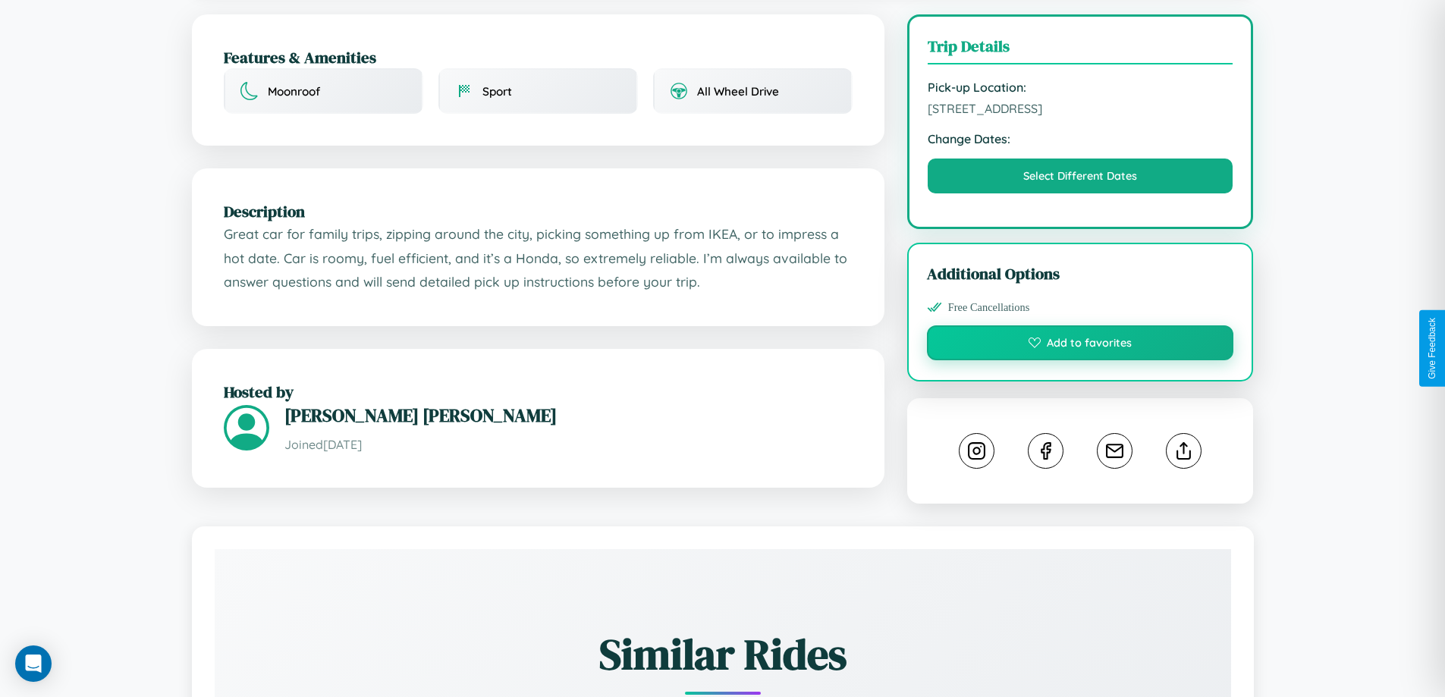
click at [1080, 345] on button "Add to favorites" at bounding box center [1080, 342] width 307 height 35
